Goal: Information Seeking & Learning: Check status

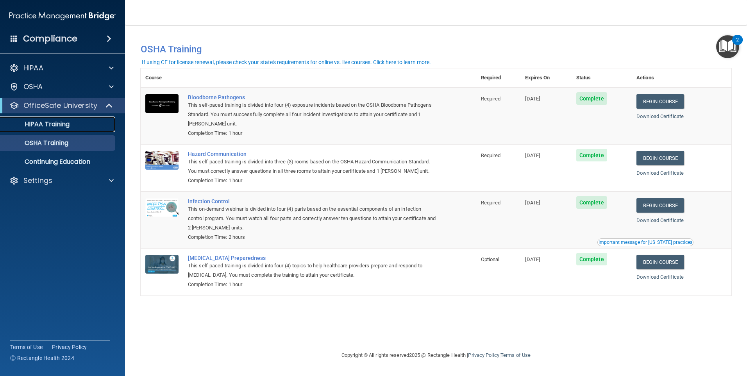
click at [63, 119] on link "HIPAA Training" at bounding box center [53, 124] width 123 height 16
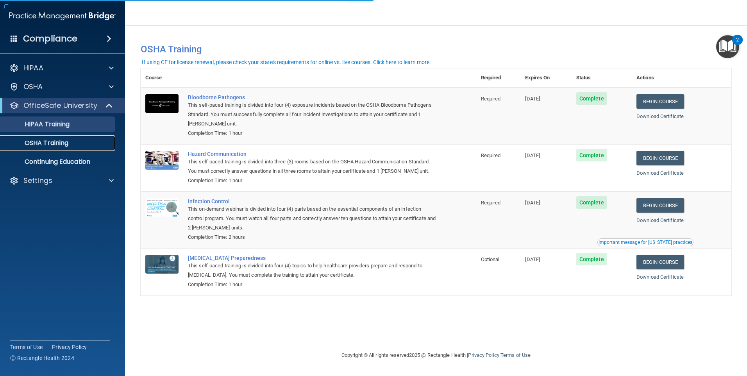
click at [74, 150] on link "OSHA Training" at bounding box center [53, 143] width 123 height 16
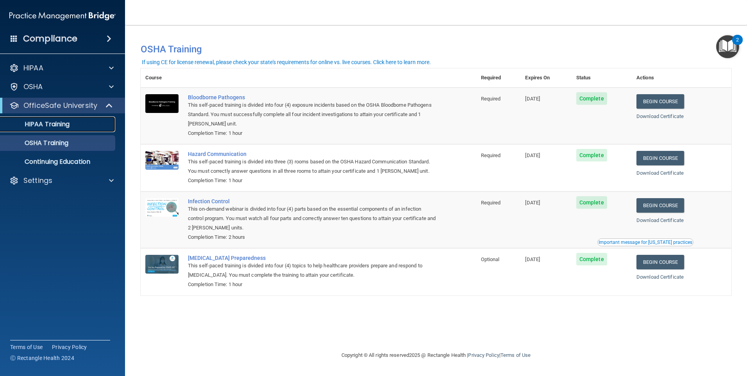
click at [61, 121] on p "HIPAA Training" at bounding box center [37, 124] width 64 height 8
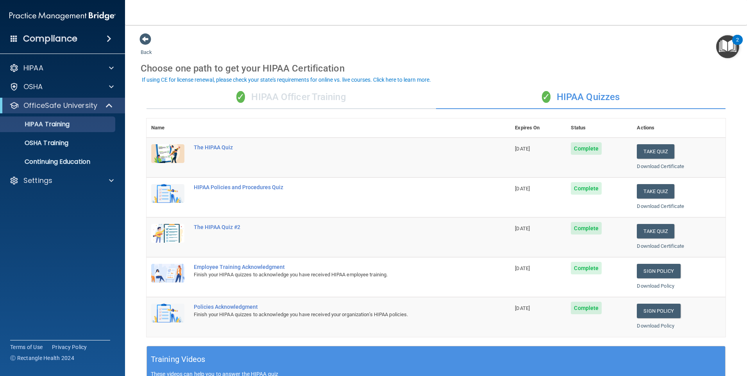
drag, startPoint x: 540, startPoint y: 186, endPoint x: 504, endPoint y: 187, distance: 35.6
click at [510, 187] on td "[DATE]" at bounding box center [538, 197] width 56 height 40
drag, startPoint x: 504, startPoint y: 187, endPoint x: 526, endPoint y: 195, distance: 22.7
click at [526, 195] on td "[DATE]" at bounding box center [538, 197] width 56 height 40
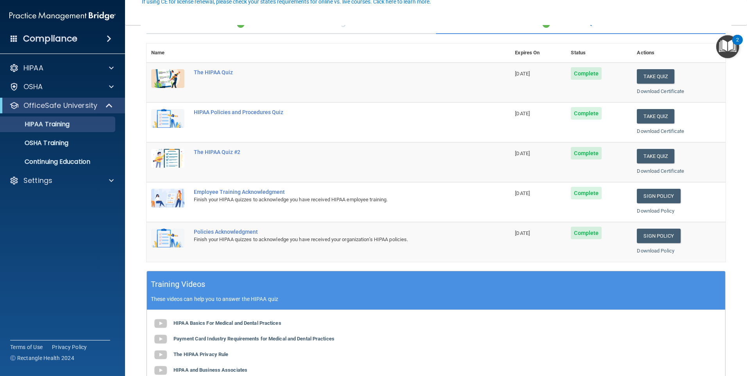
scroll to position [78, 0]
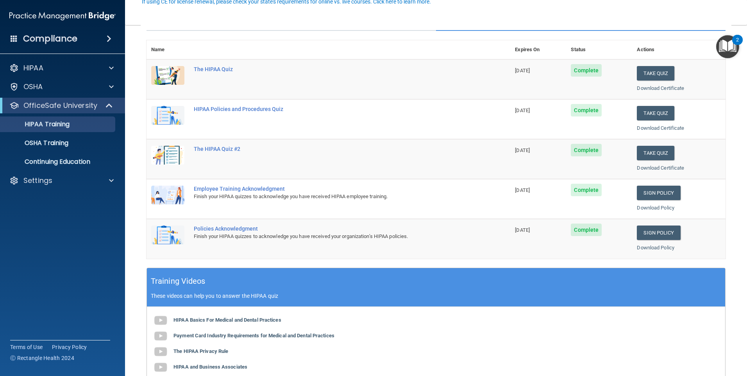
click at [526, 208] on td "[DATE]" at bounding box center [538, 199] width 56 height 40
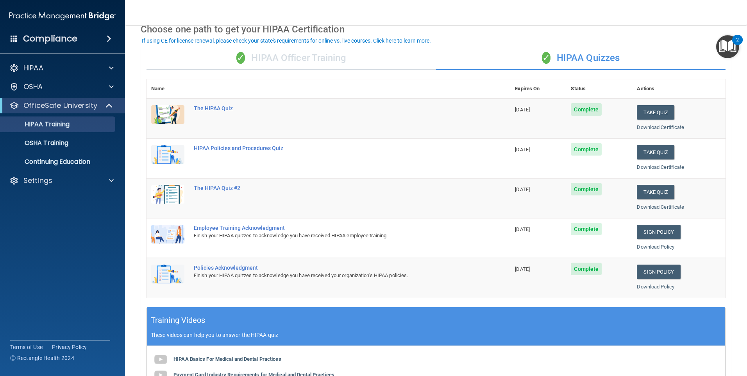
scroll to position [0, 0]
